Goal: Book appointment/travel/reservation

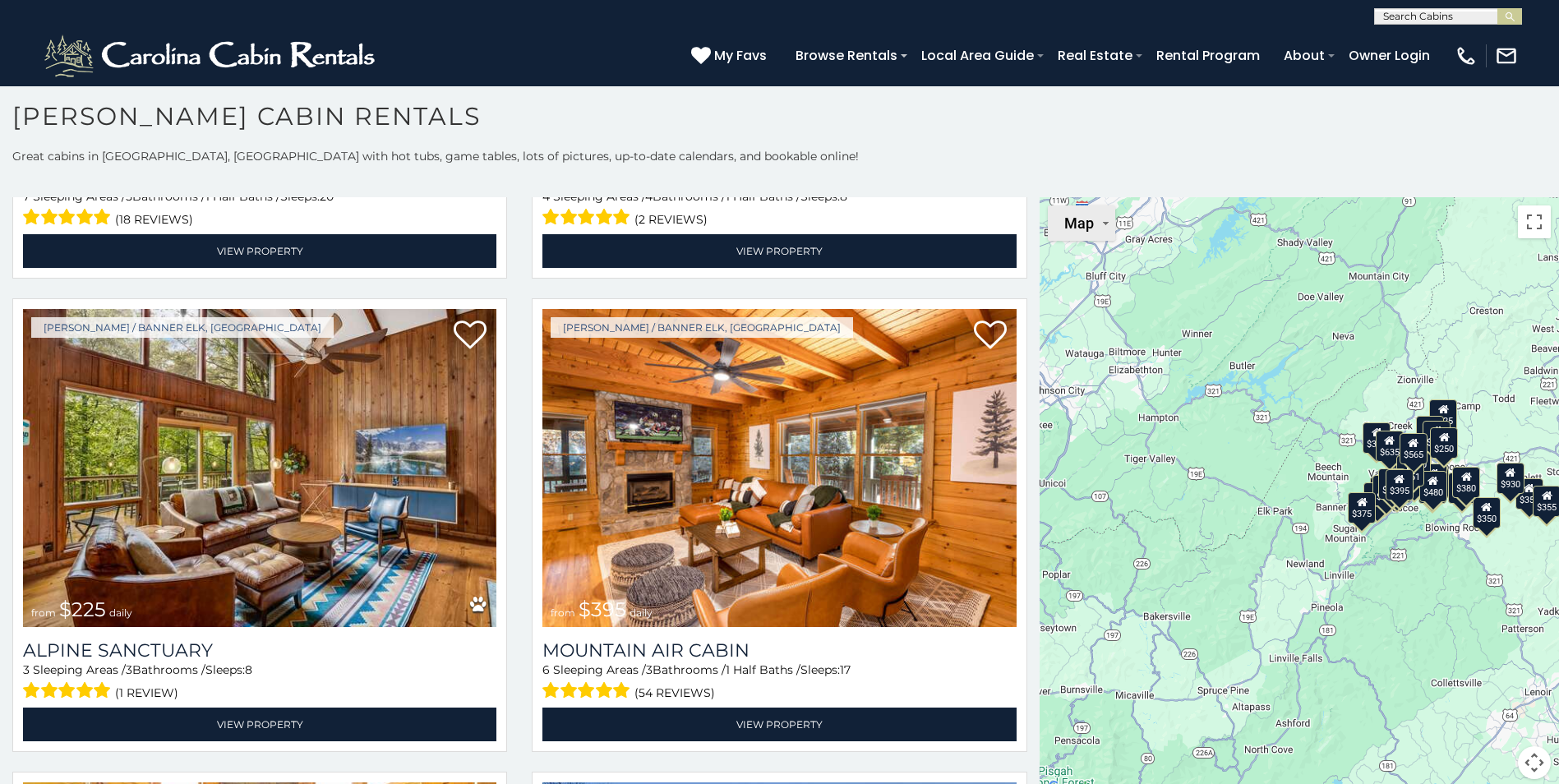
click at [1077, 223] on span "Map" at bounding box center [1079, 223] width 29 height 17
click at [1063, 287] on li "Map" at bounding box center [1097, 285] width 95 height 28
click at [1527, 759] on button "Map camera controls" at bounding box center [1535, 763] width 33 height 33
click at [1349, 649] on div "$349 $480 $525 $315 $355 $635 $675 $930 $400 $451 $330 $400 $485 $460 $395 $255…" at bounding box center [1299, 497] width 519 height 602
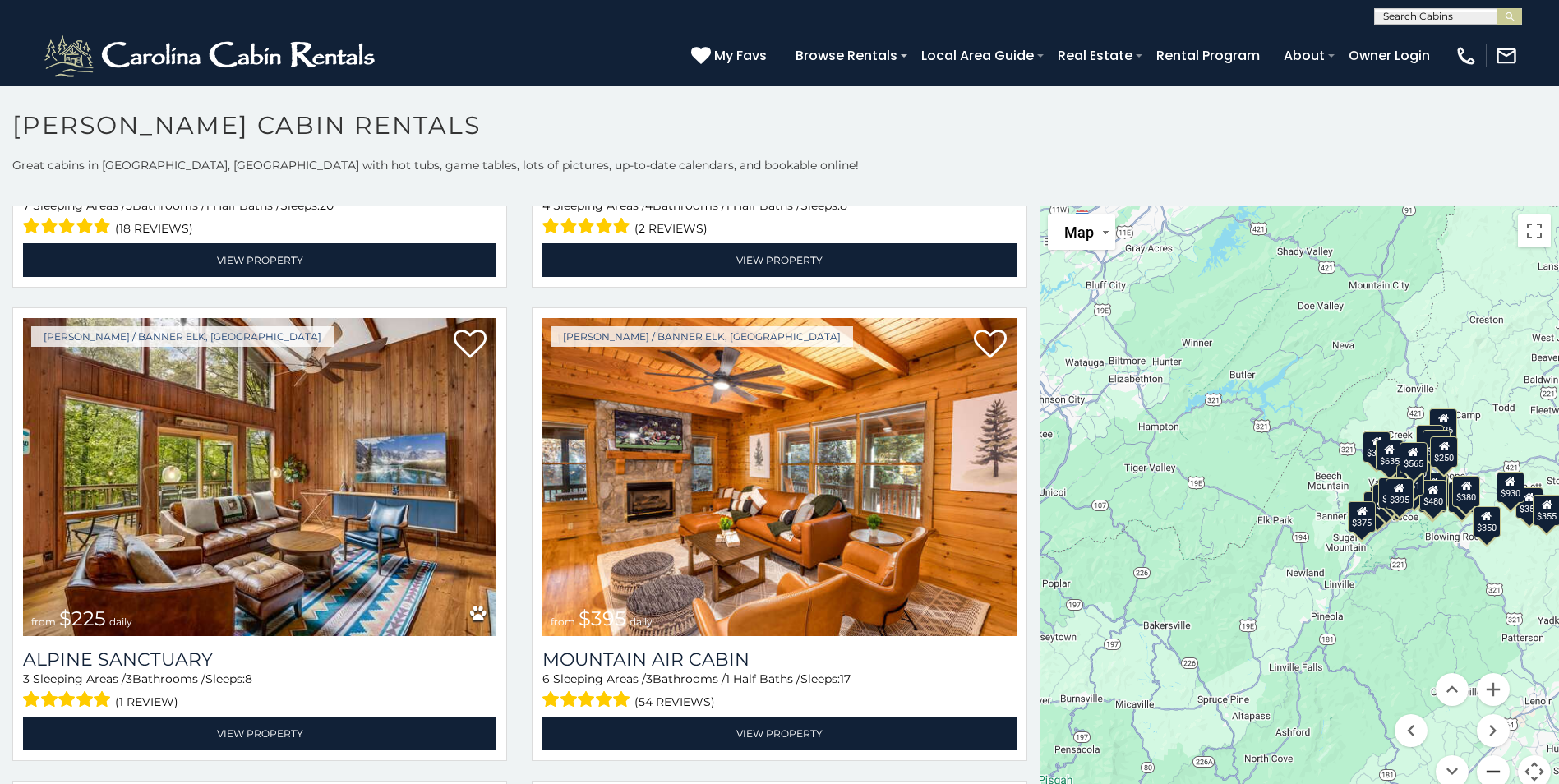
click at [1481, 768] on button "Zoom out" at bounding box center [1494, 772] width 33 height 33
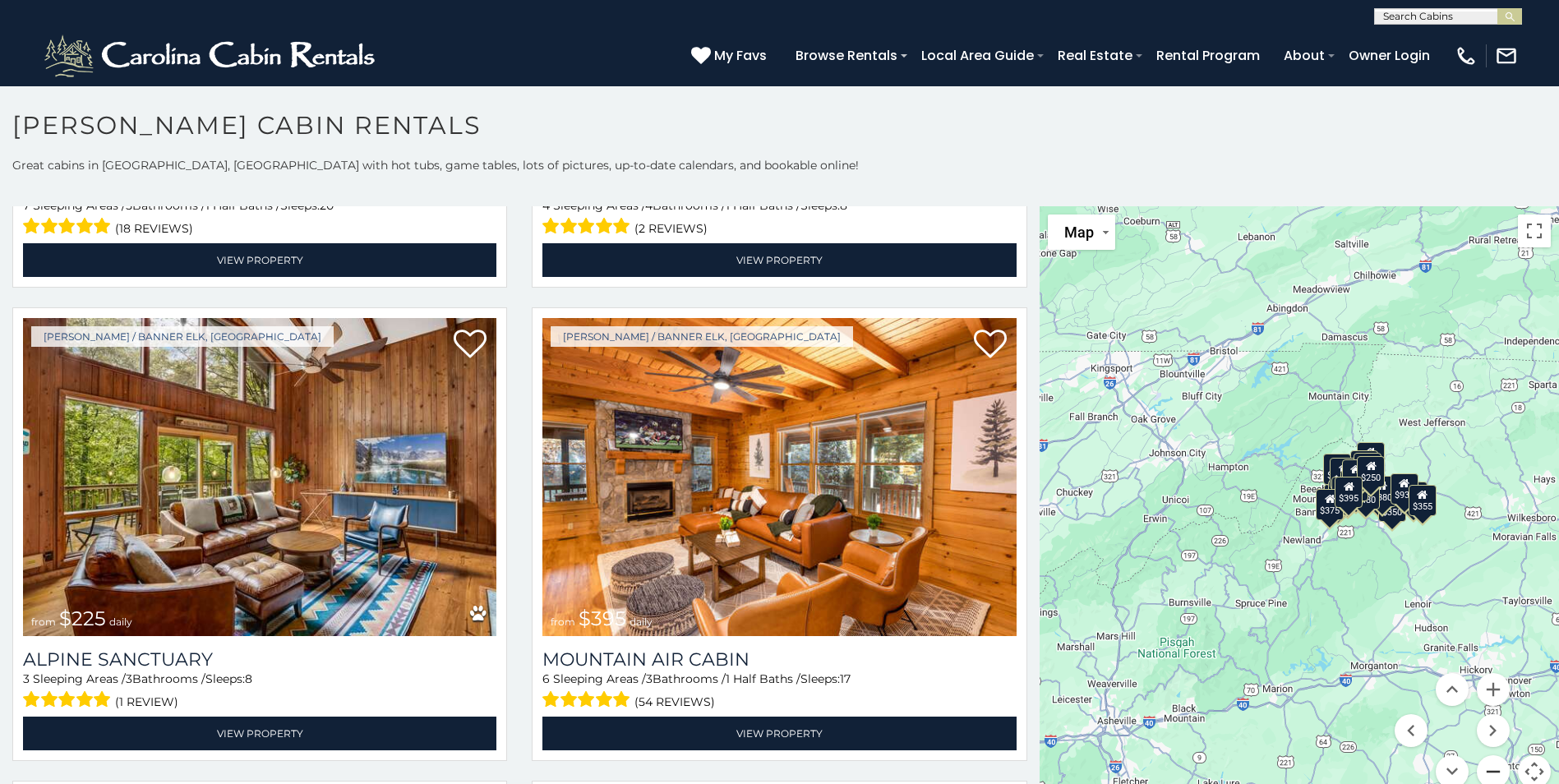
click at [1481, 768] on button "Zoom out" at bounding box center [1494, 772] width 33 height 33
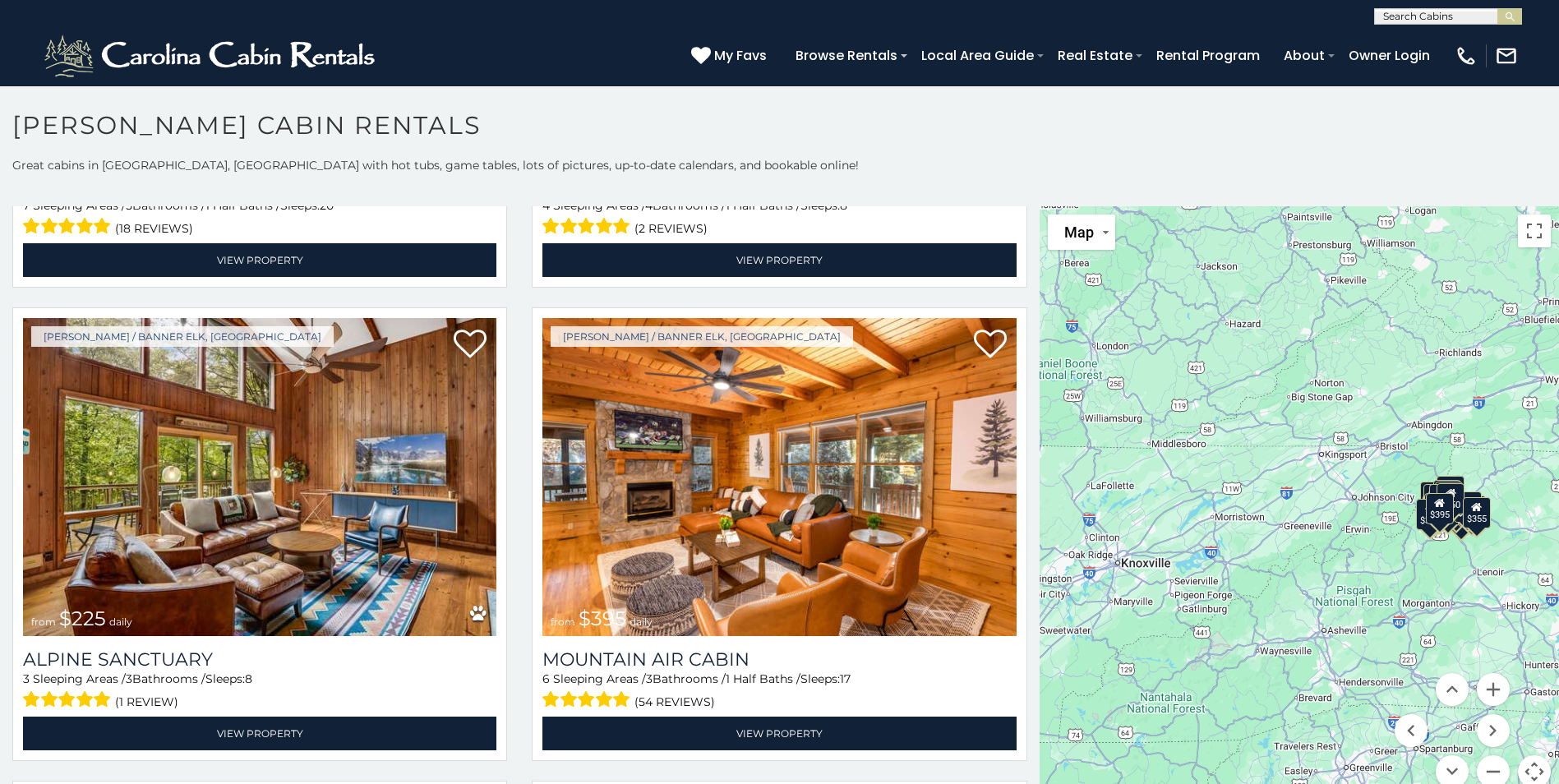
drag, startPoint x: 1246, startPoint y: 588, endPoint x: 1364, endPoint y: 605, distance: 119.2
click at [1364, 605] on div "$349 $480 $525 $315 $355 $635 $675 $930 $400 $451 $330 $400 $485 $460 $395 $255…" at bounding box center [1299, 506] width 519 height 602
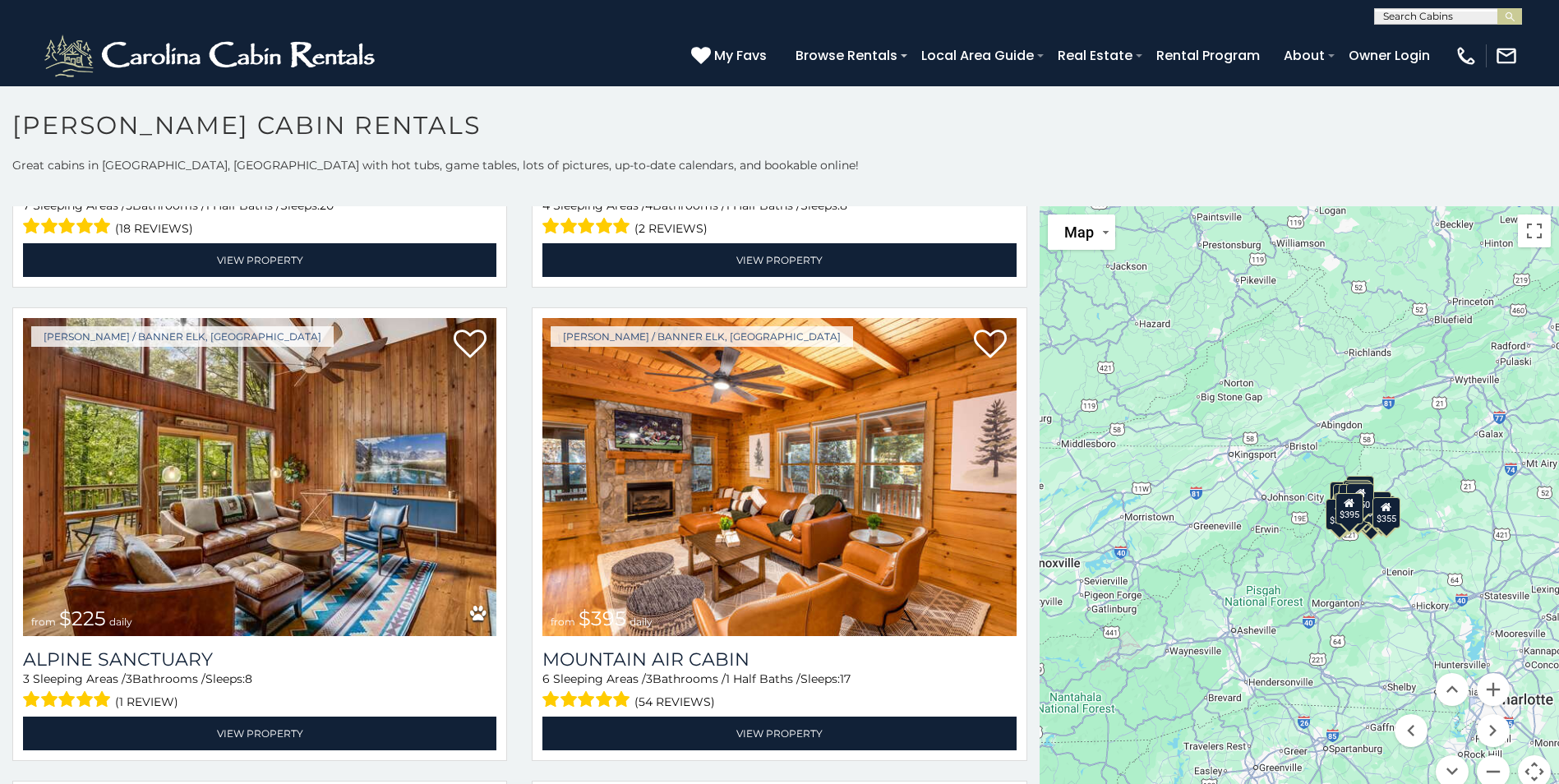
drag, startPoint x: 1296, startPoint y: 547, endPoint x: 1191, endPoint y: 539, distance: 105.3
click at [1191, 539] on div "$349 $480 $525 $315 $355 $635 $675 $930 $400 $451 $330 $400 $485 $460 $395 $255…" at bounding box center [1299, 506] width 519 height 602
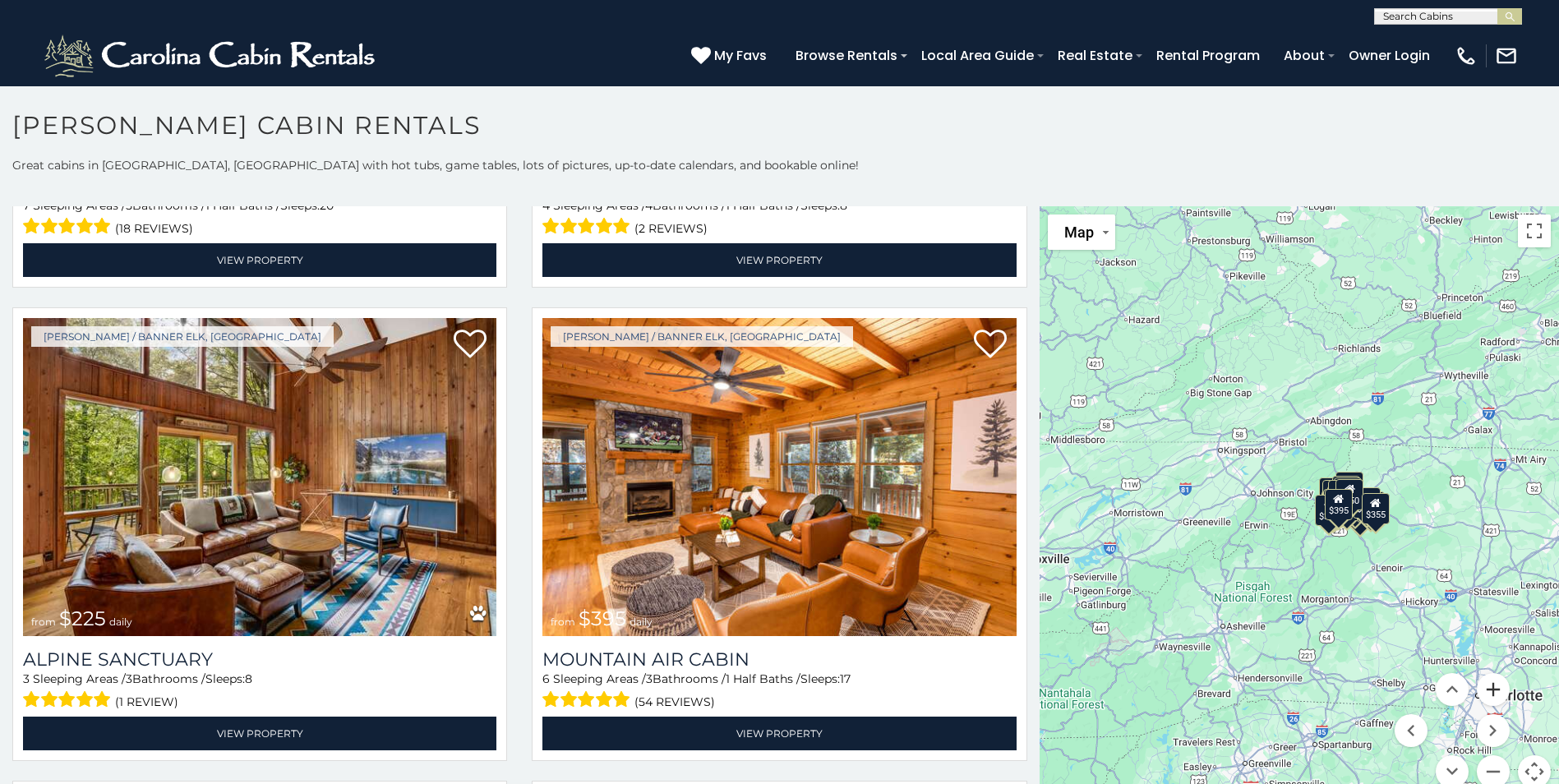
click at [1488, 684] on button "Zoom in" at bounding box center [1494, 690] width 33 height 33
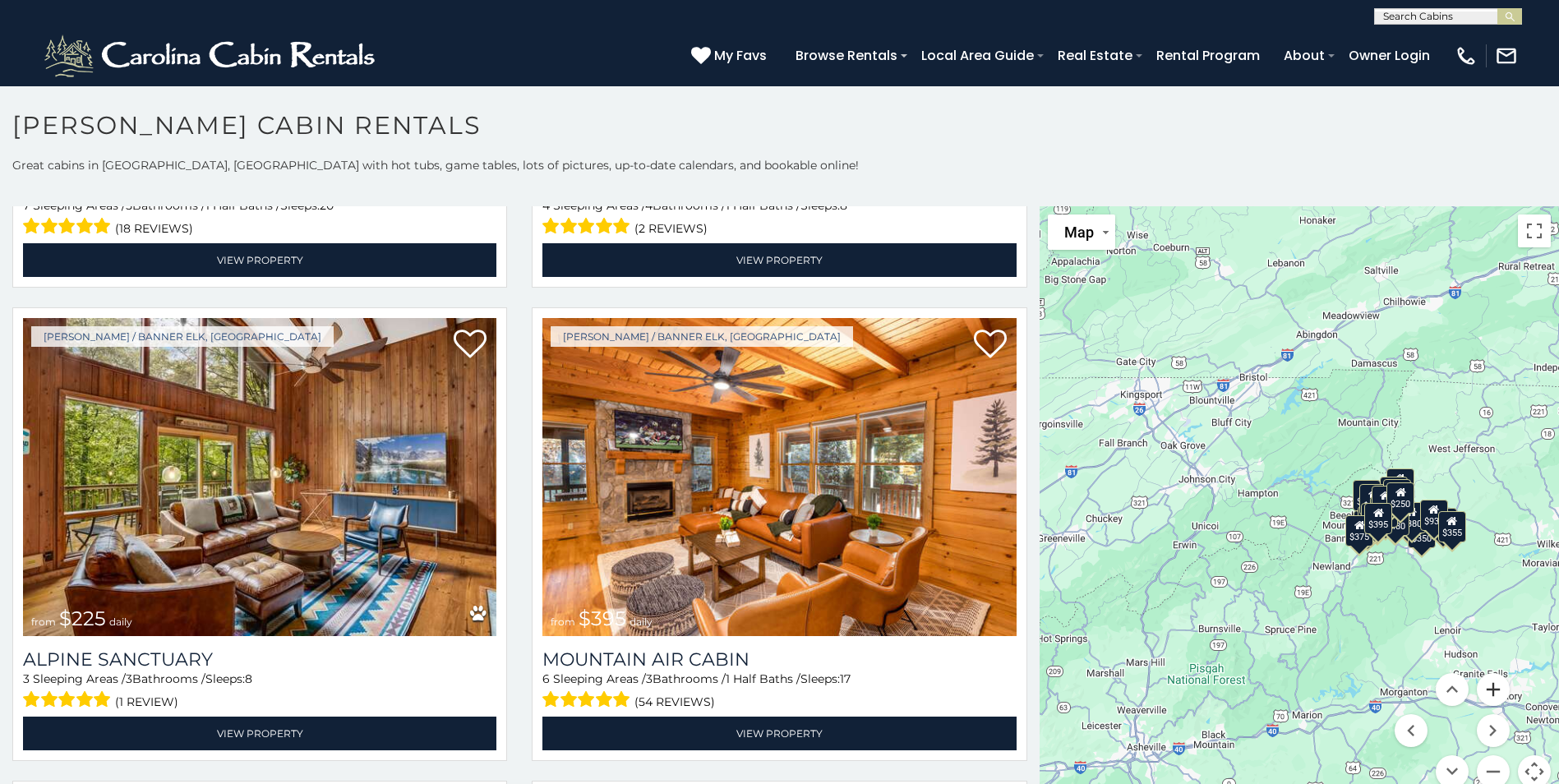
click at [1488, 684] on button "Zoom in" at bounding box center [1494, 690] width 33 height 33
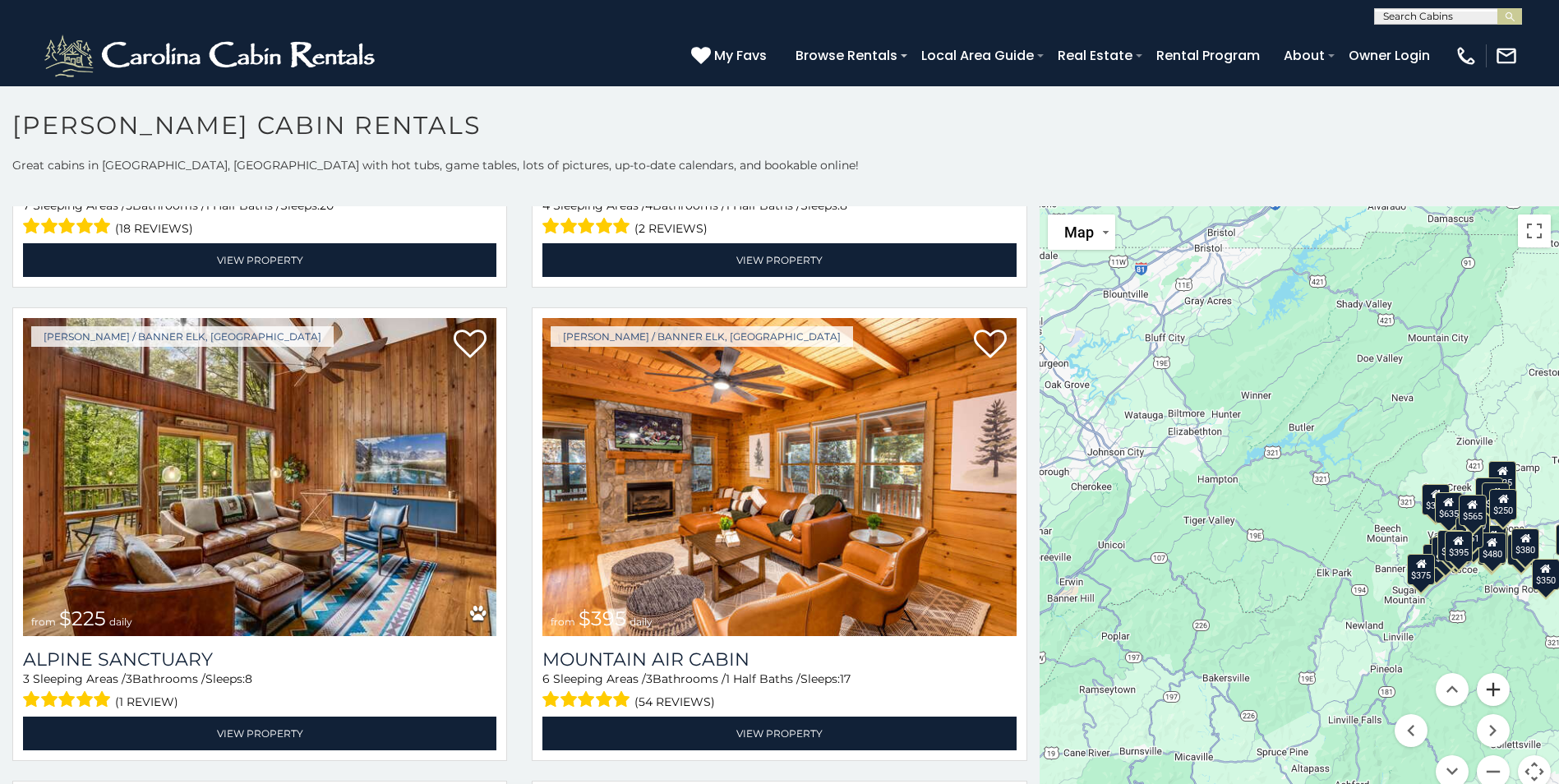
click at [1488, 684] on button "Zoom in" at bounding box center [1494, 690] width 33 height 33
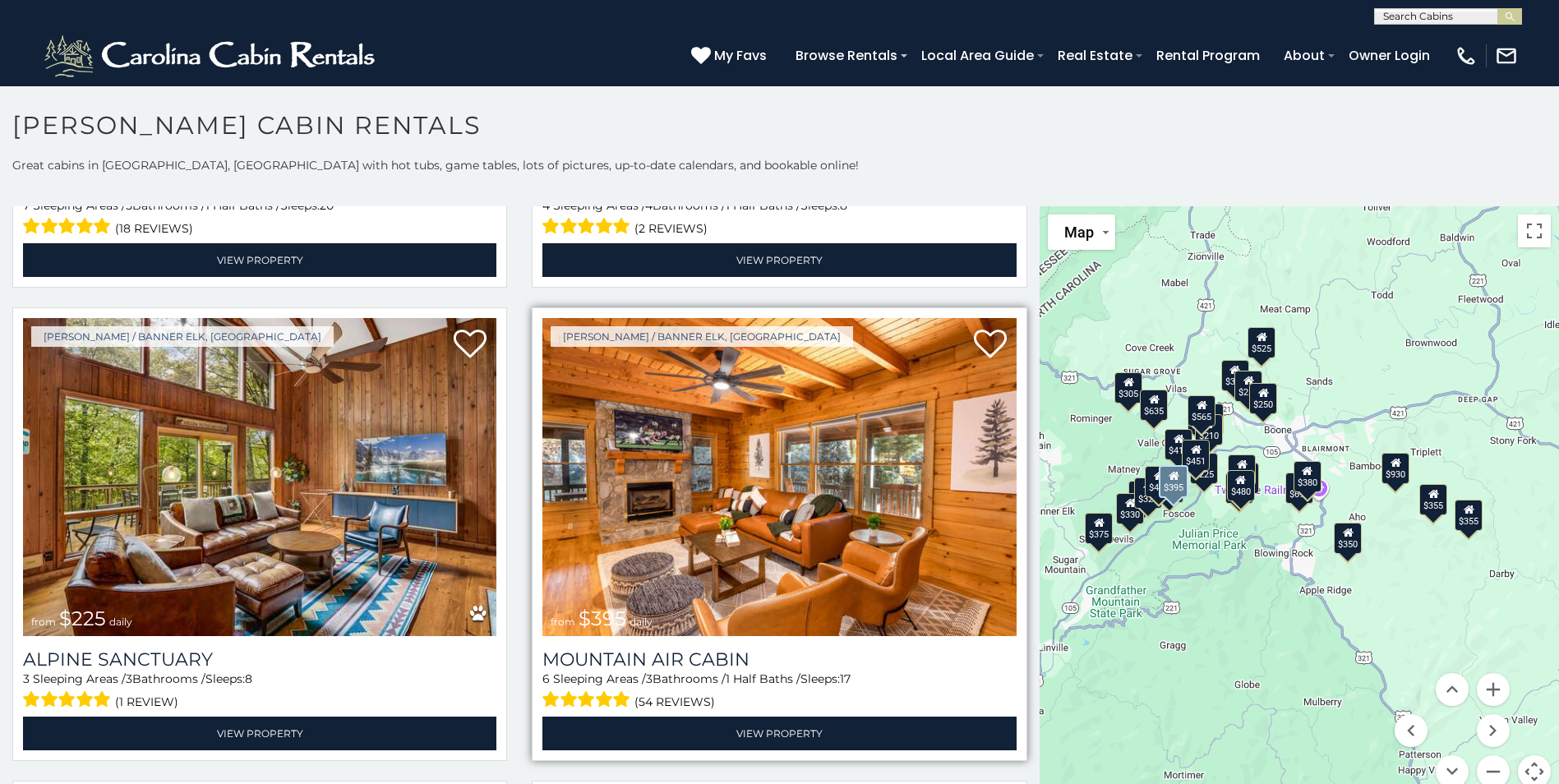
drag, startPoint x: 1396, startPoint y: 642, endPoint x: 950, endPoint y: 523, distance: 461.6
click at [950, 206] on main "**********" at bounding box center [780, 206] width 1559 height 0
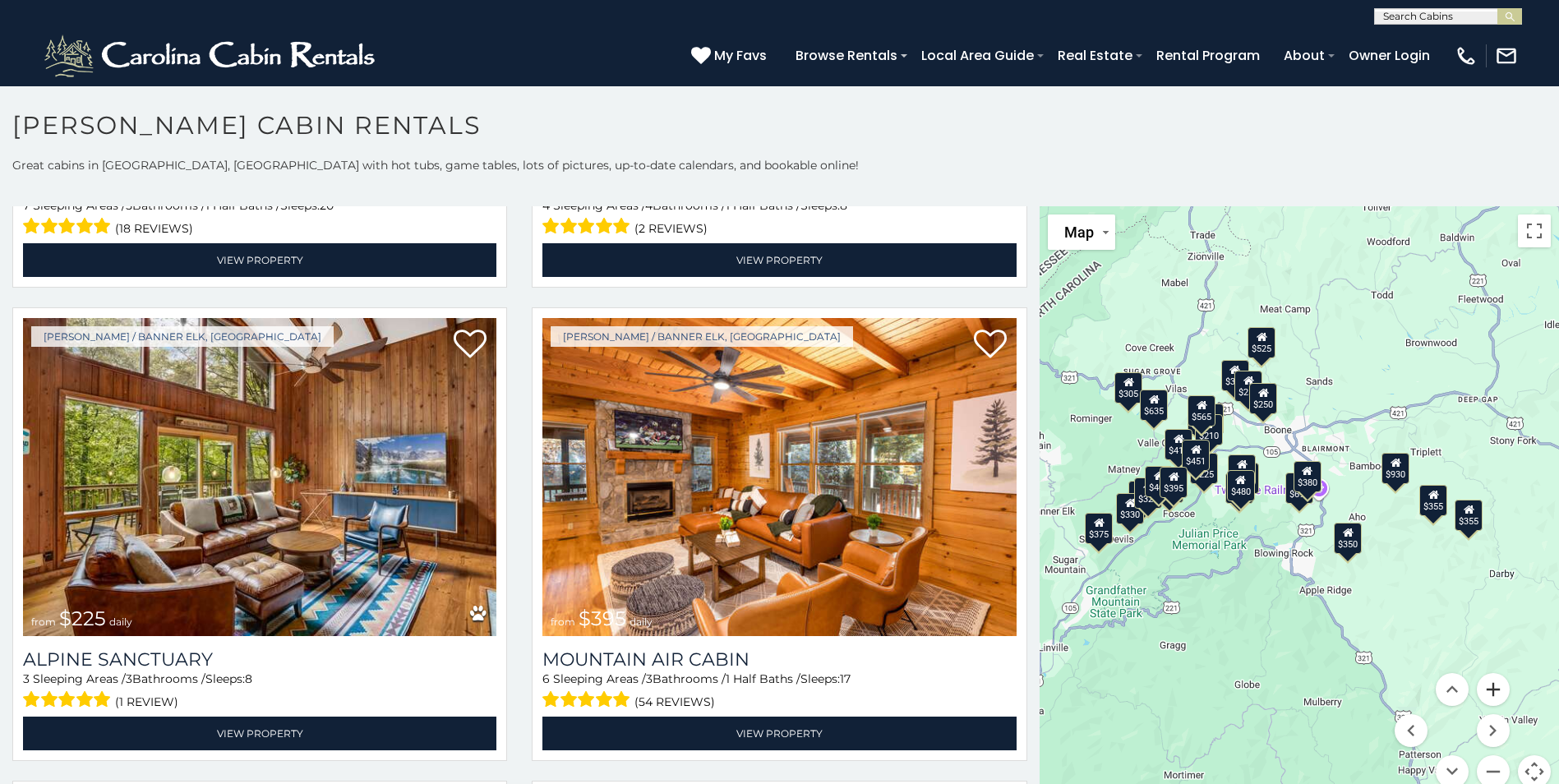
click at [1492, 696] on button "Zoom in" at bounding box center [1494, 690] width 33 height 33
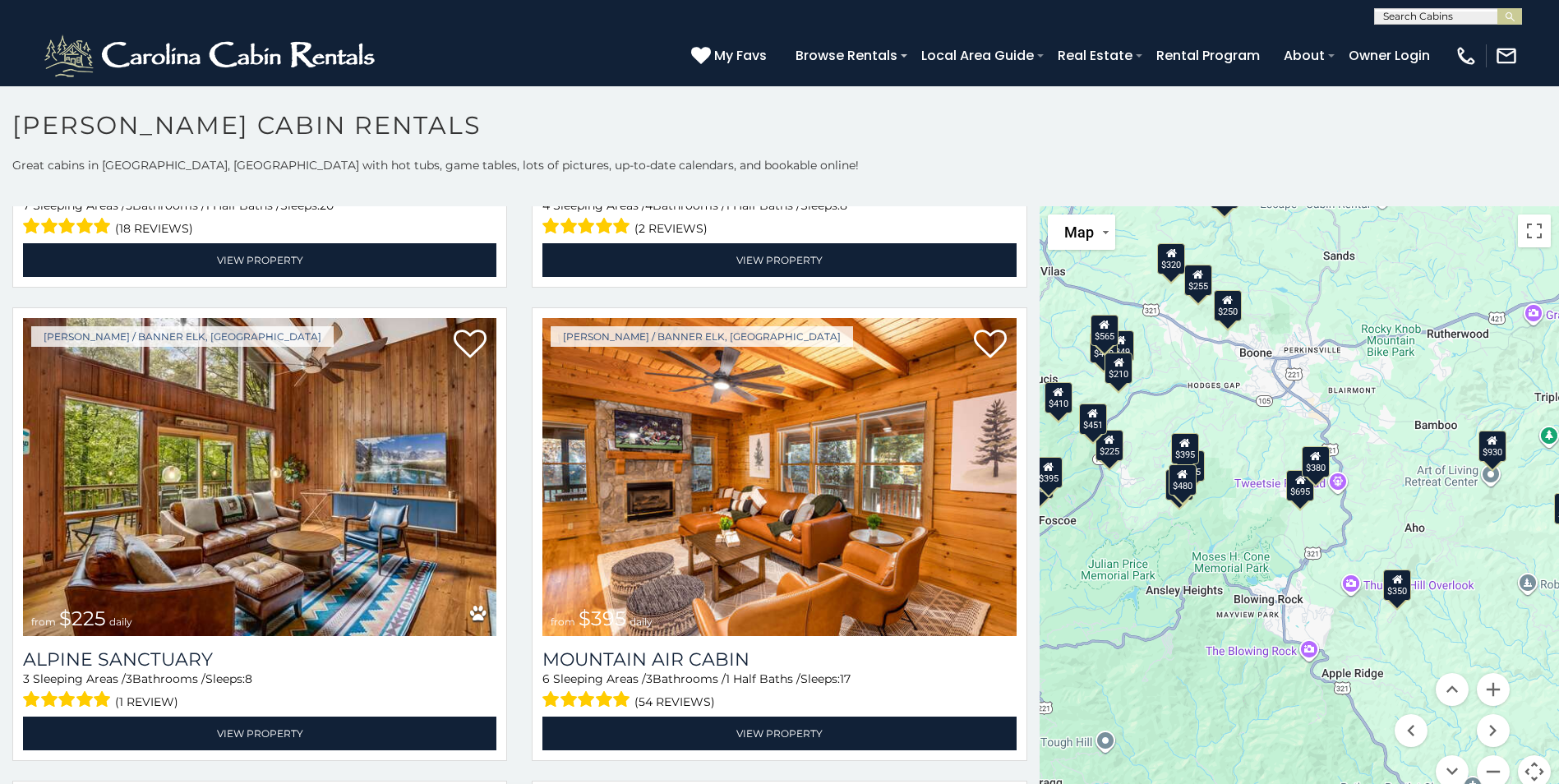
click at [1225, 317] on div "$250" at bounding box center [1228, 306] width 28 height 31
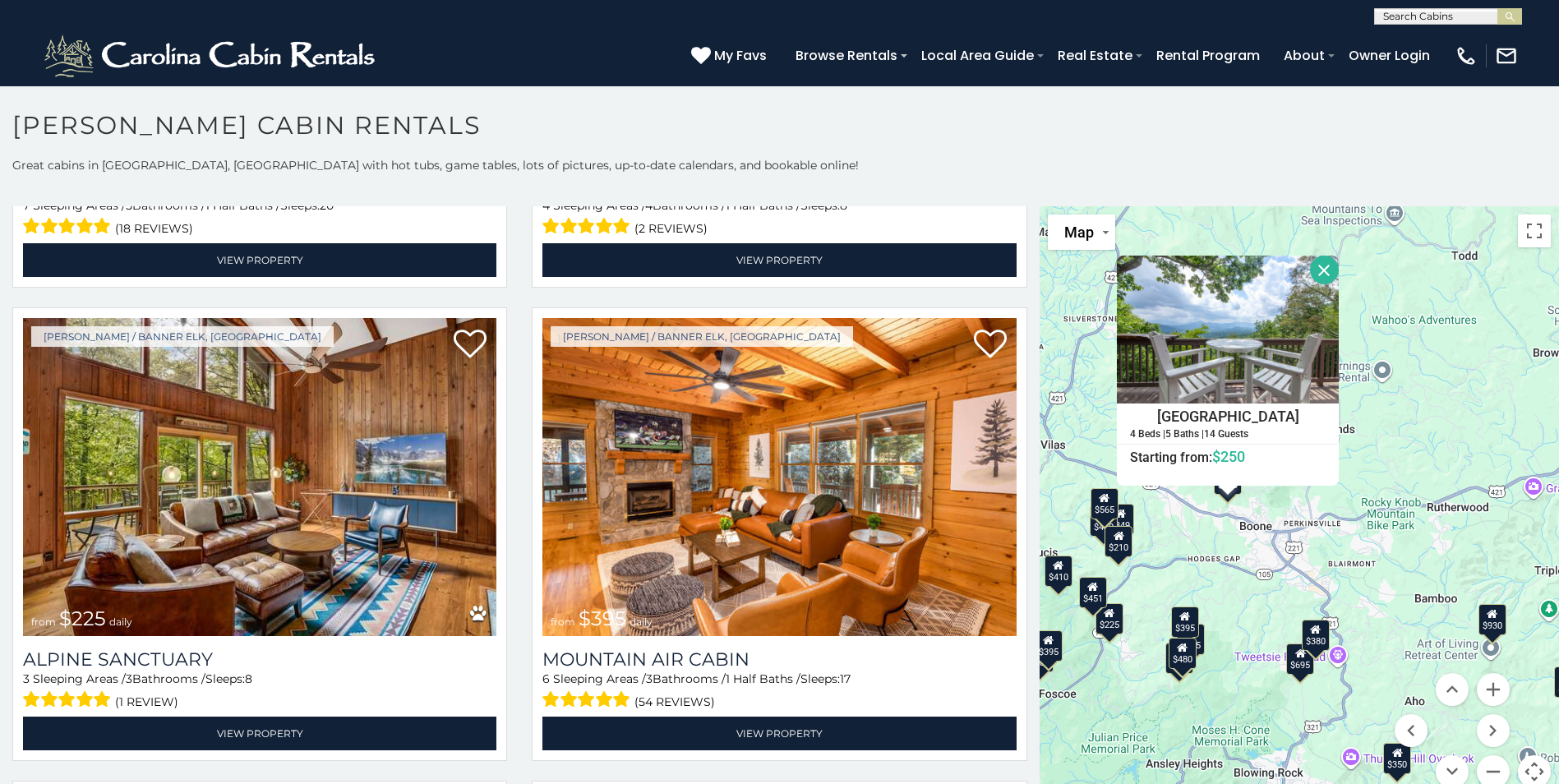
click at [1098, 515] on div "$565" at bounding box center [1104, 504] width 28 height 31
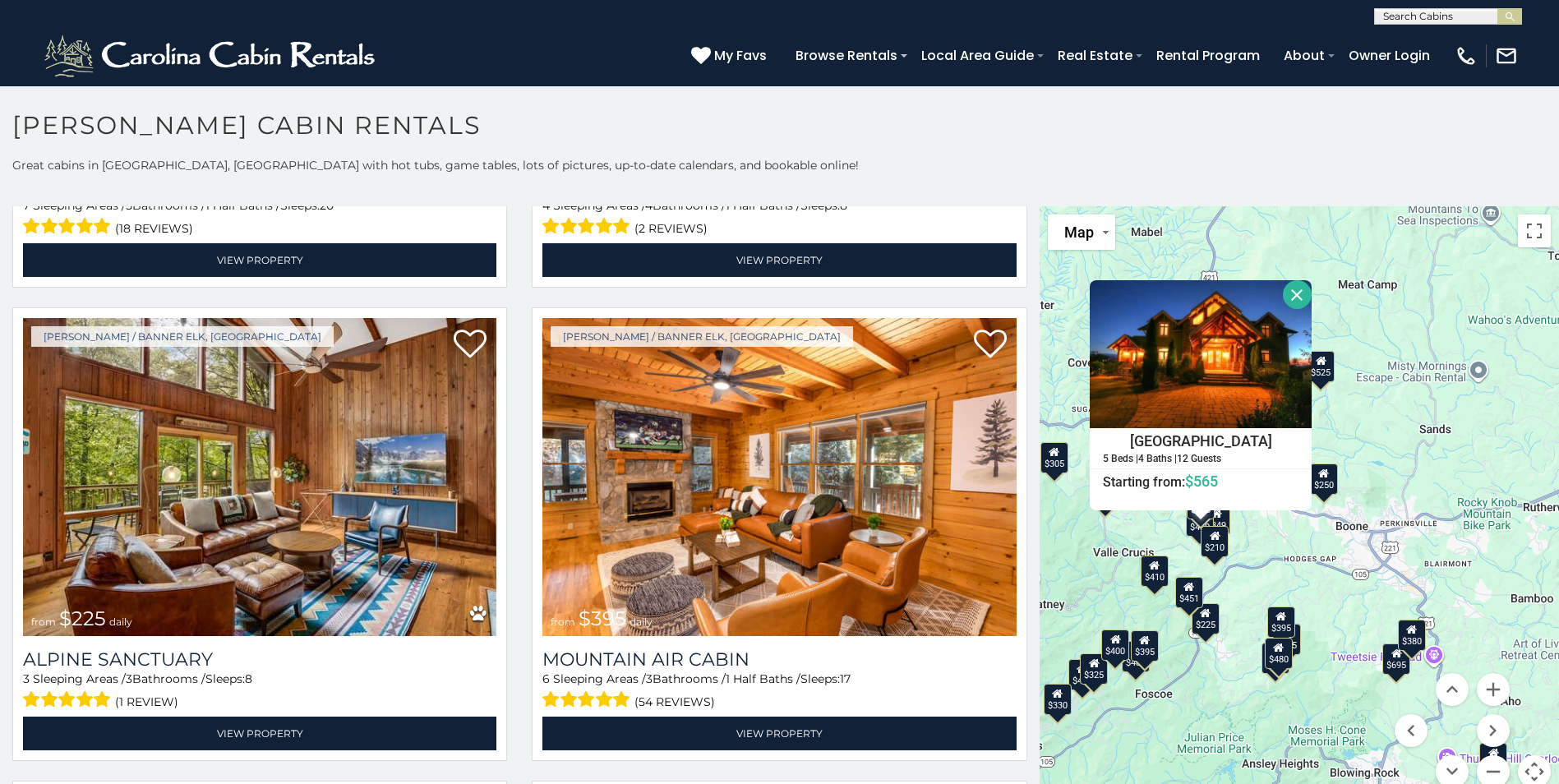
scroll to position [15, 0]
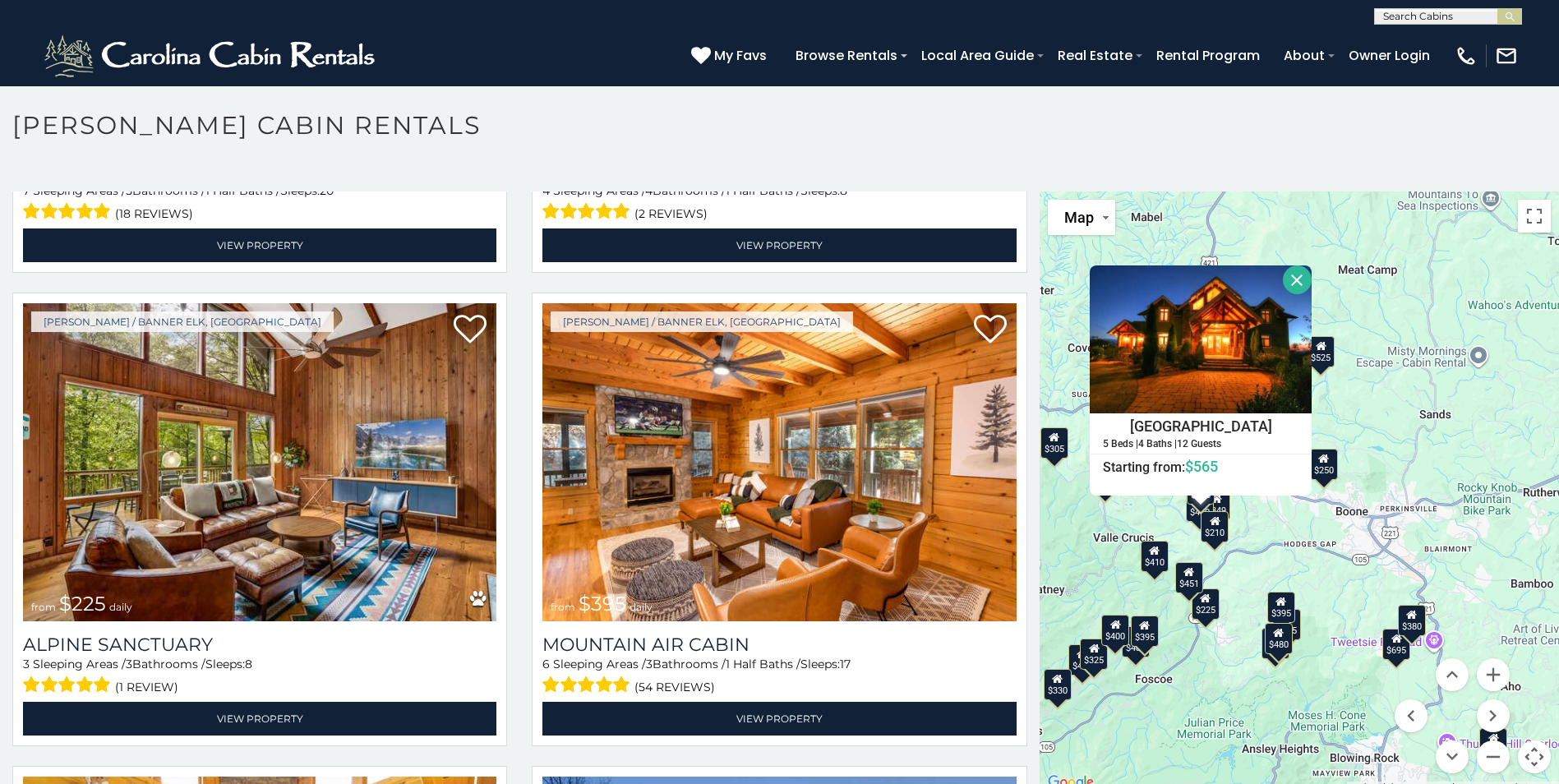
click at [1144, 571] on div "$410" at bounding box center [1155, 557] width 28 height 31
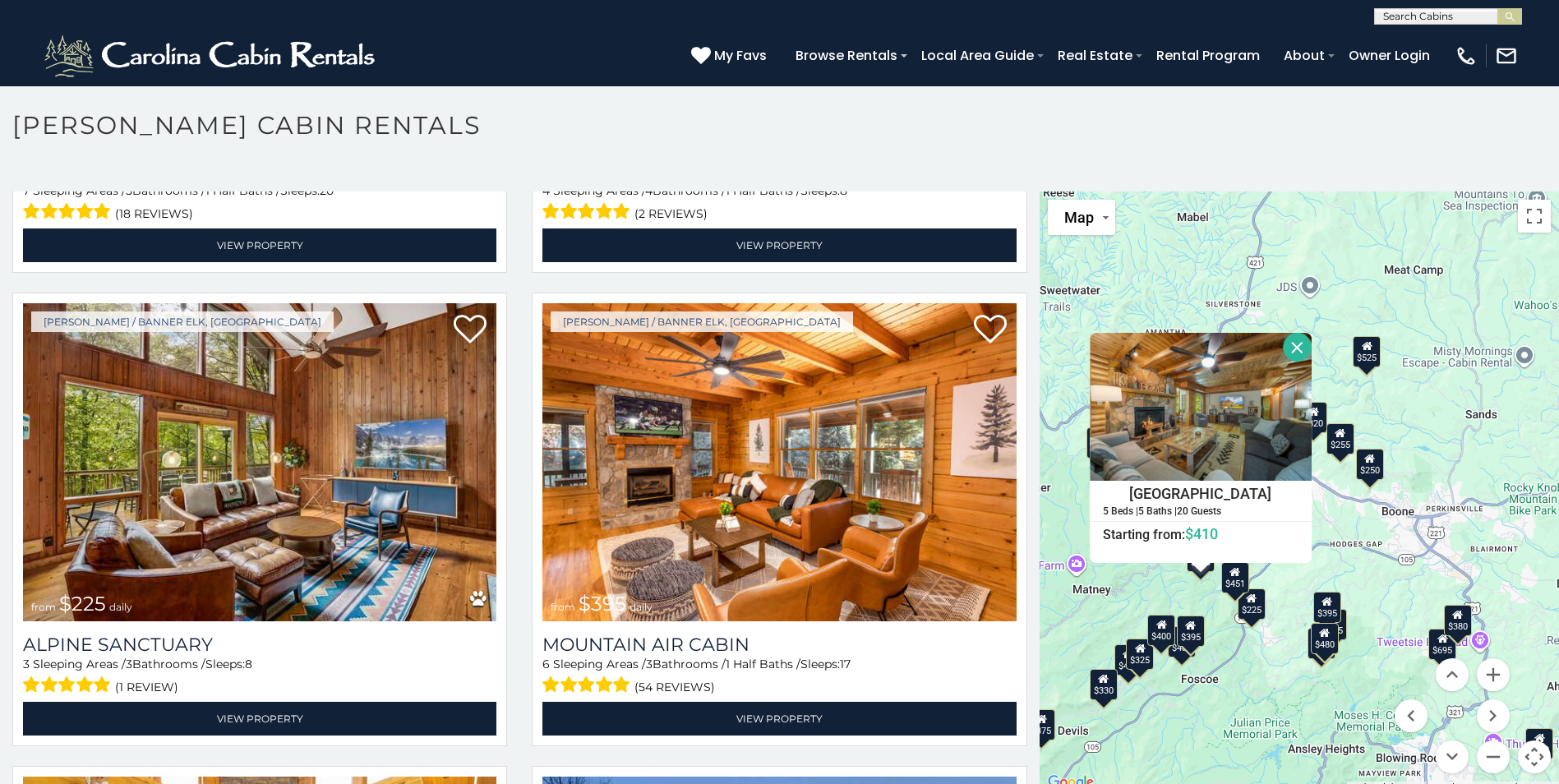
click at [1157, 629] on icon at bounding box center [1162, 625] width 11 height 12
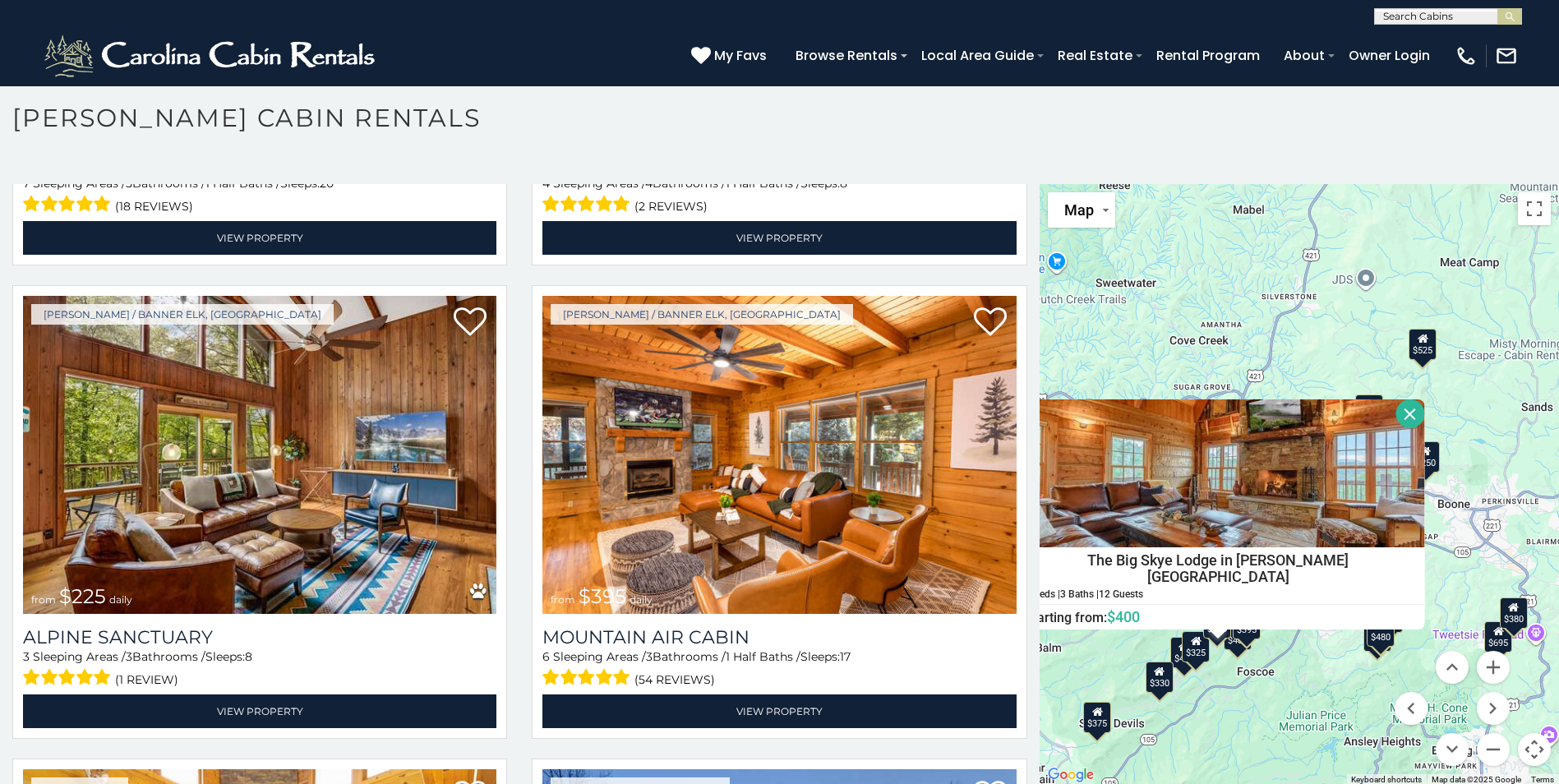
scroll to position [9, 0]
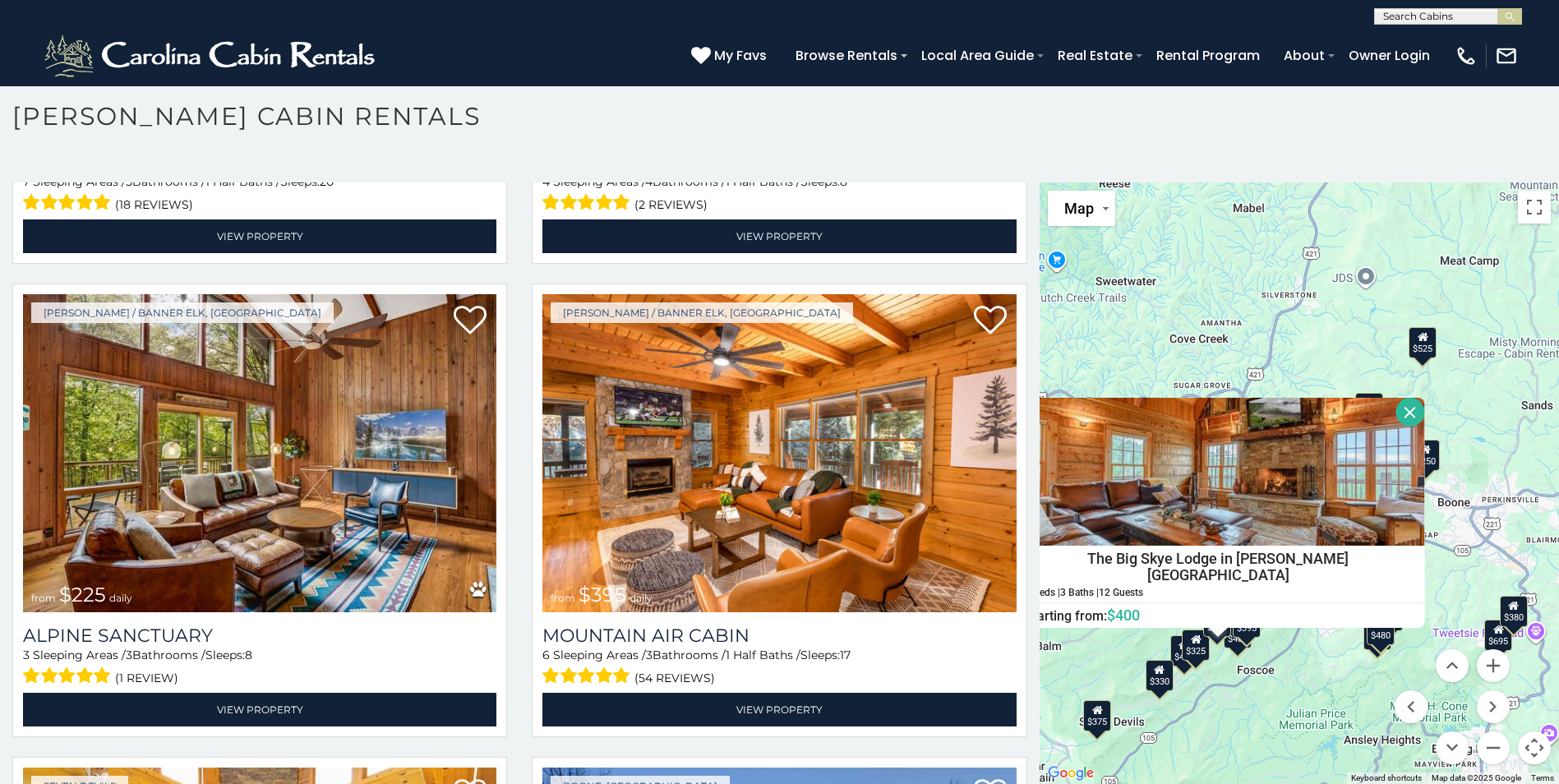
click at [1093, 717] on div "$375" at bounding box center [1097, 716] width 28 height 31
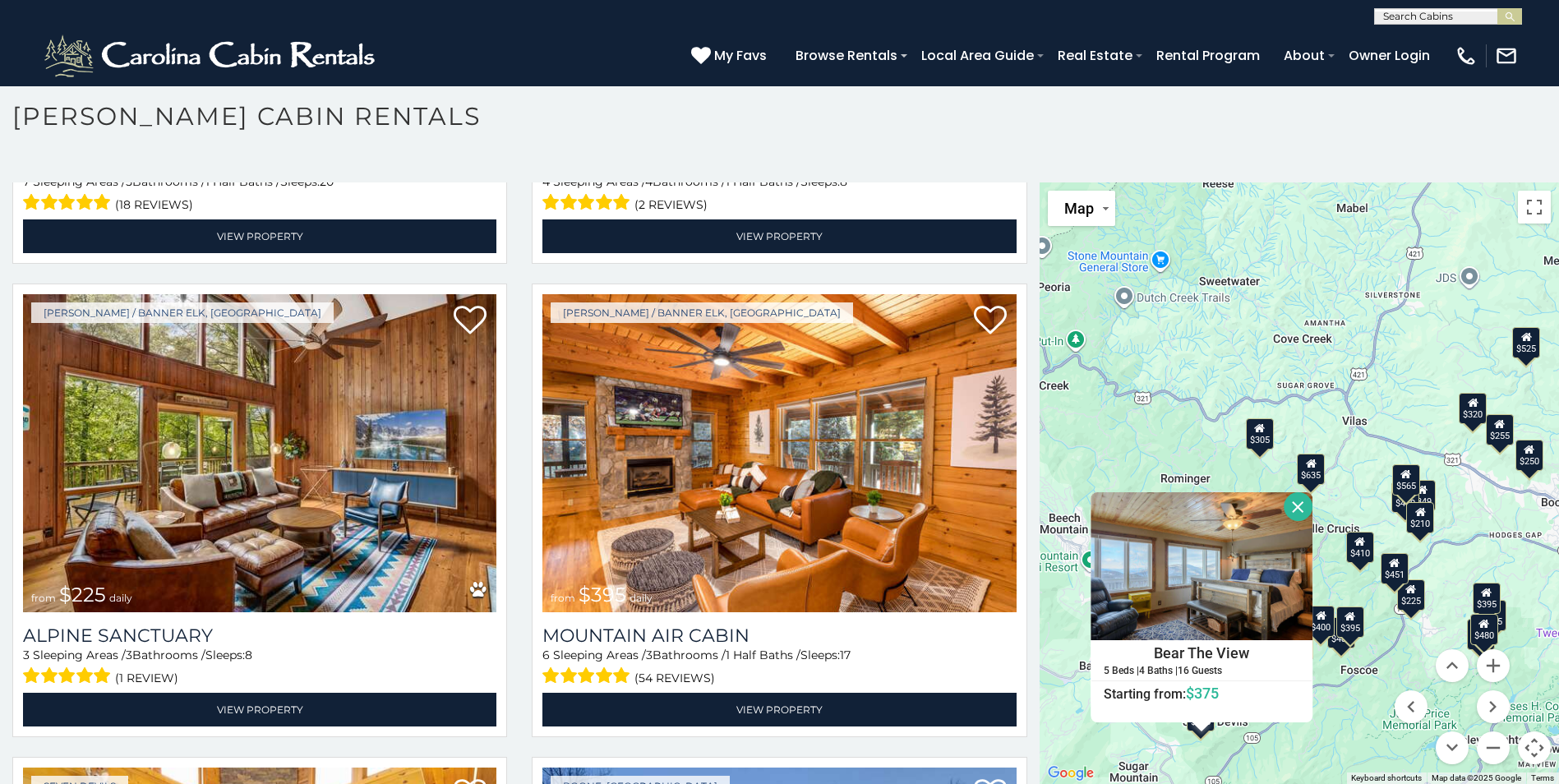
click at [1284, 501] on button "Close" at bounding box center [1298, 506] width 28 height 28
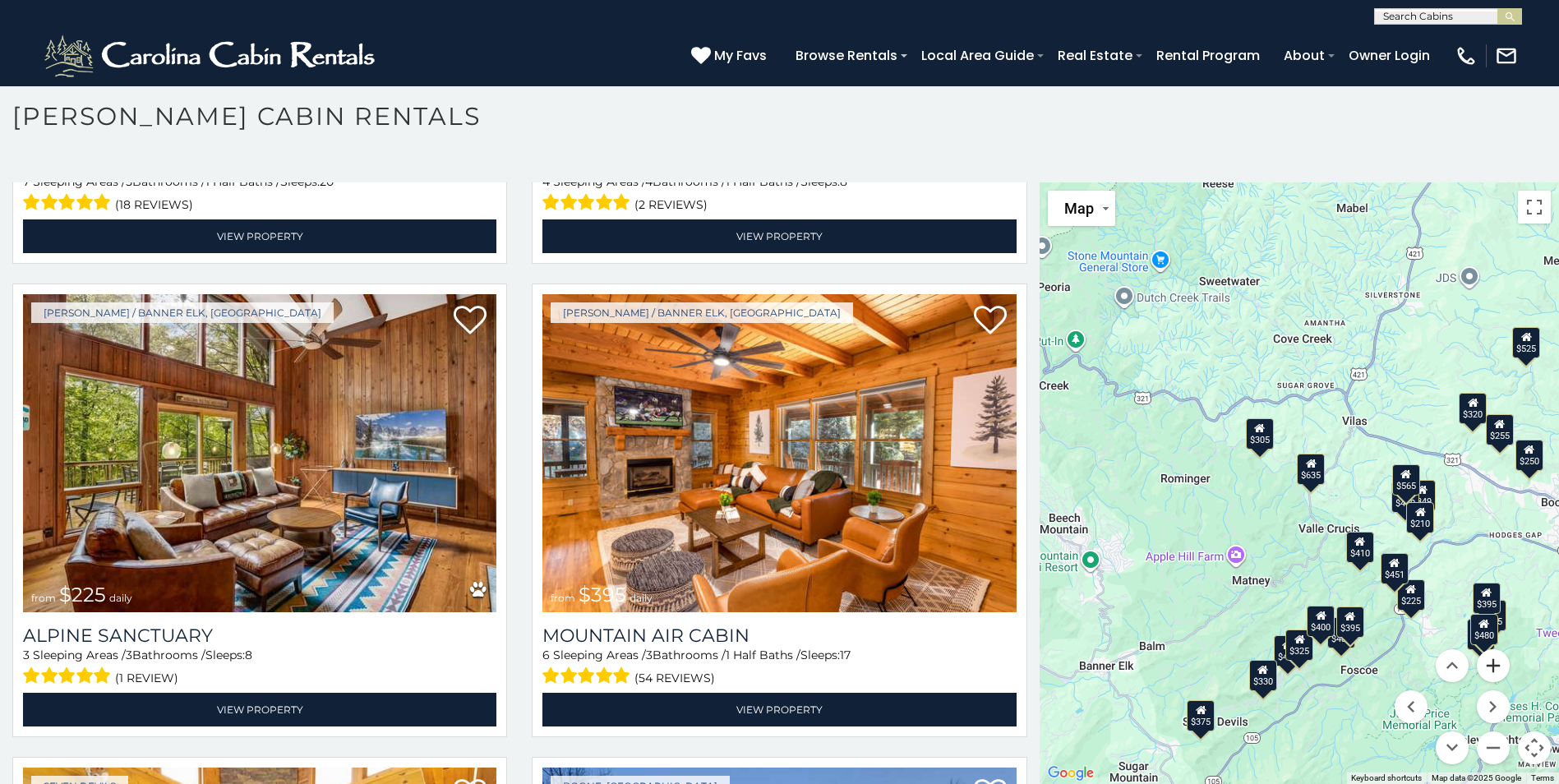
click at [1486, 662] on button "Zoom in" at bounding box center [1494, 666] width 33 height 33
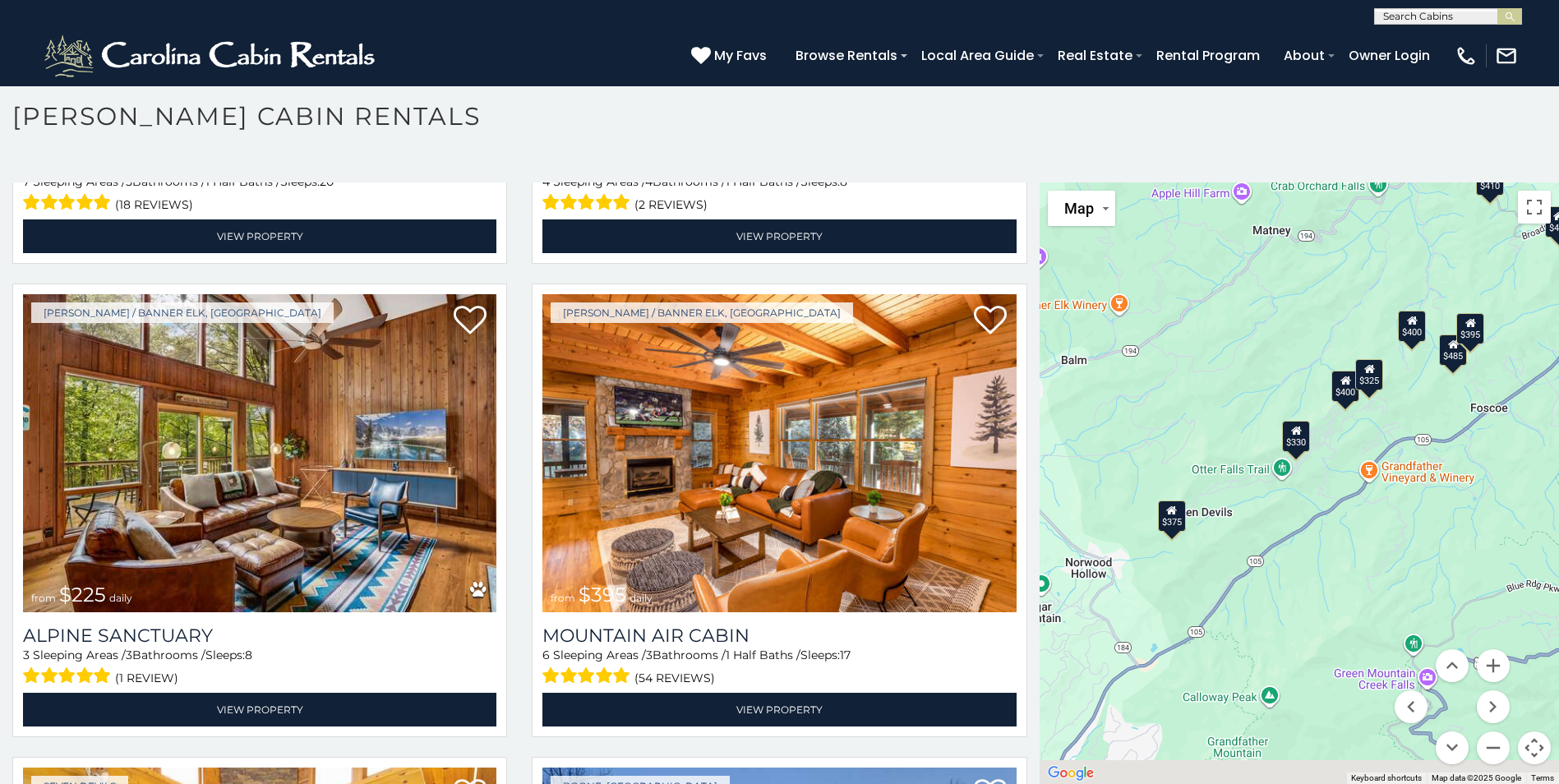
drag, startPoint x: 1292, startPoint y: 657, endPoint x: 1359, endPoint y: 259, distance: 403.6
click at [1359, 259] on div "$349 $480 $525 $315 $355 $635 $675 $930 $400 $451 $330 $400 $485 $460 $395 $255…" at bounding box center [1299, 483] width 519 height 602
click at [1477, 659] on button "Zoom in" at bounding box center [1494, 666] width 33 height 33
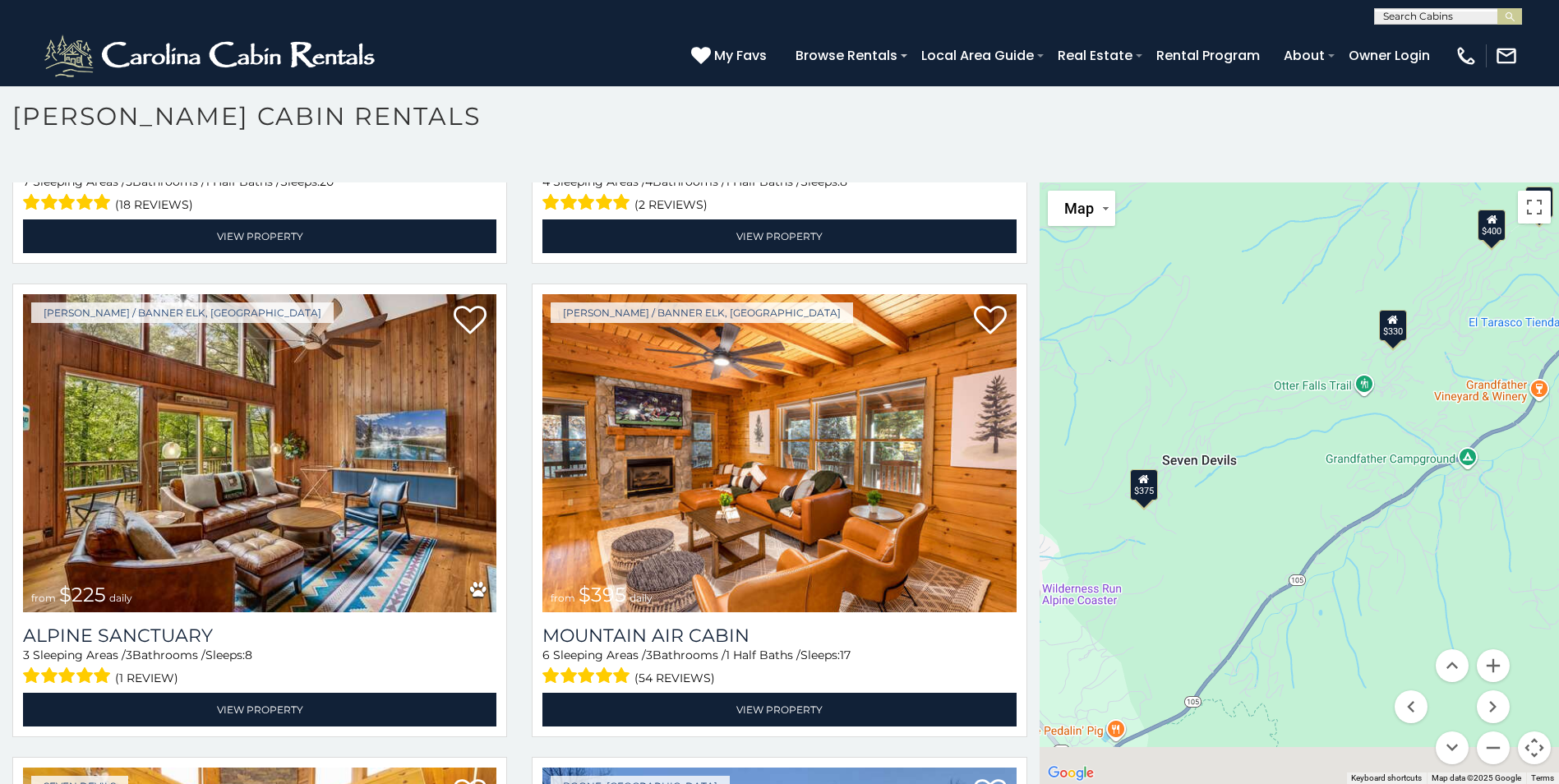
drag, startPoint x: 1291, startPoint y: 564, endPoint x: 1457, endPoint y: 450, distance: 201.4
click at [1457, 450] on div "$349 $480 $525 $315 $355 $635 $675 $930 $400 $451 $330 $400 $485 $460 $395 $255…" at bounding box center [1299, 483] width 519 height 602
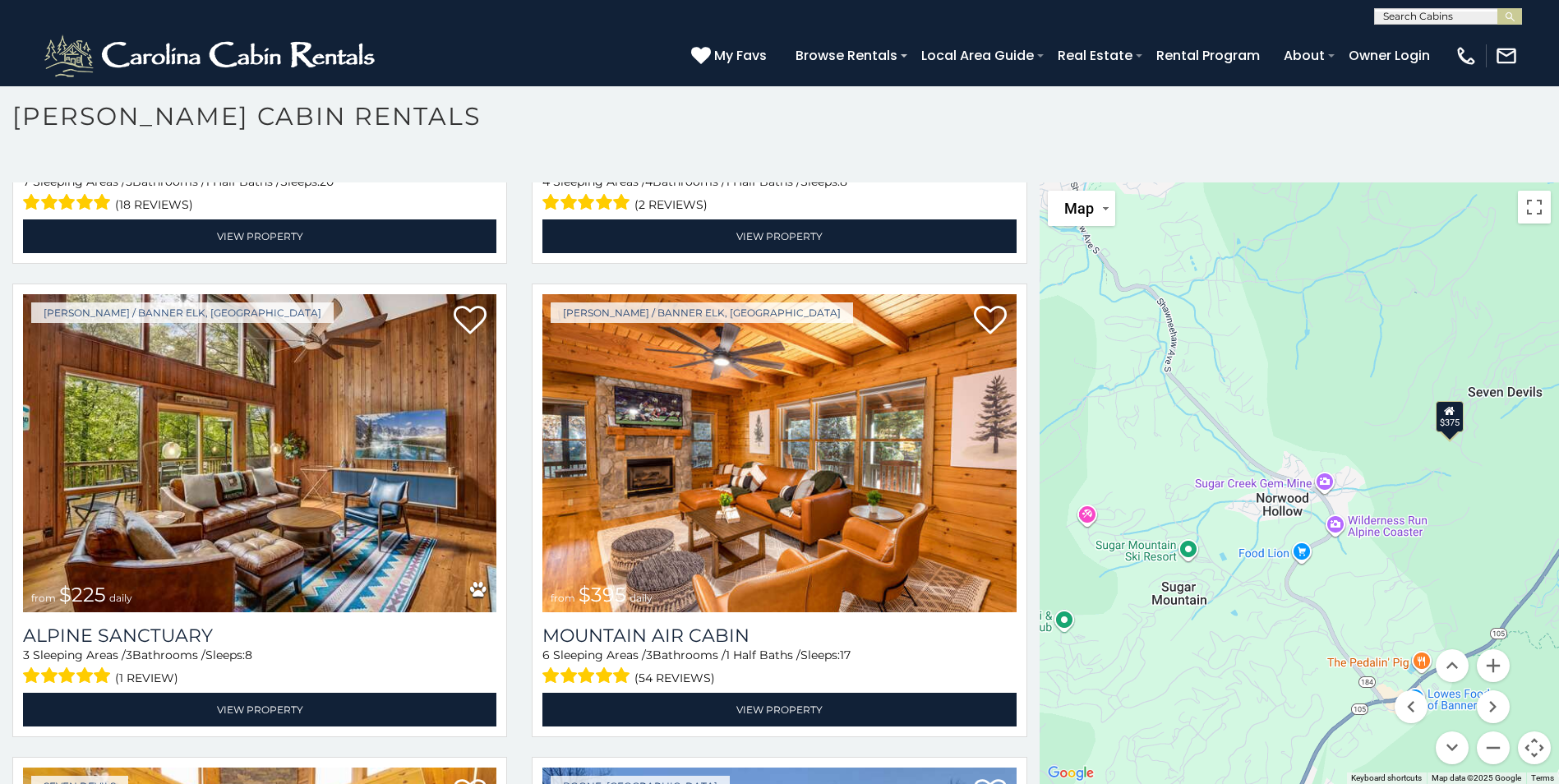
drag, startPoint x: 1242, startPoint y: 496, endPoint x: 1434, endPoint y: 499, distance: 192.0
click at [1434, 499] on div "$349 $480 $525 $315 $355 $635 $675 $930 $400 $451 $330 $400 $485 $460 $395 $255…" at bounding box center [1299, 483] width 519 height 602
click at [1176, 545] on div "$349 $480 $525 $315 $355 $635 $675 $930 $400 $451 $330 $400 $485 $460 $395 $255…" at bounding box center [1299, 483] width 519 height 602
click at [1075, 513] on div "$349 $480 $525 $315 $355 $635 $675 $930 $400 $451 $330 $400 $485 $460 $395 $255…" at bounding box center [1299, 483] width 519 height 602
